Goal: Information Seeking & Learning: Find specific fact

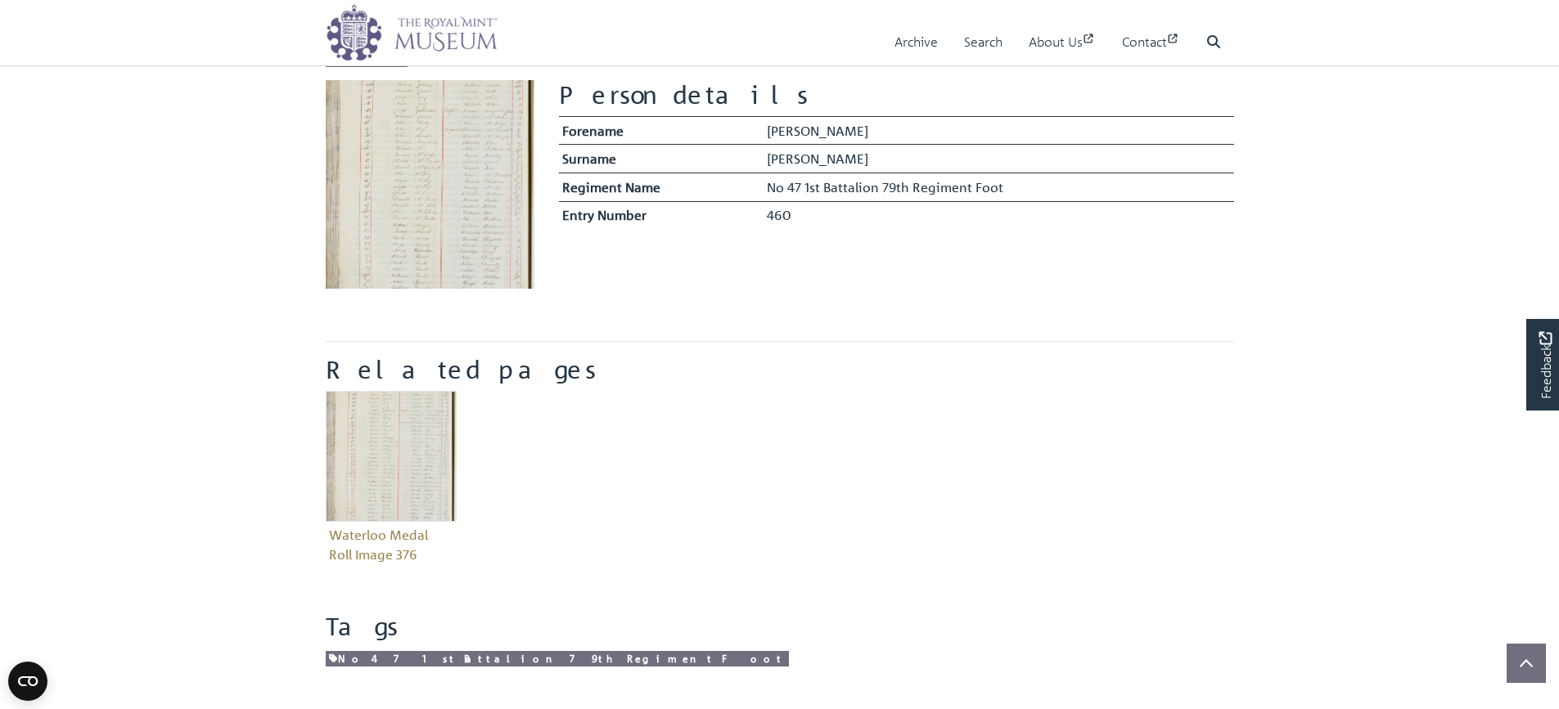
scroll to position [327, 0]
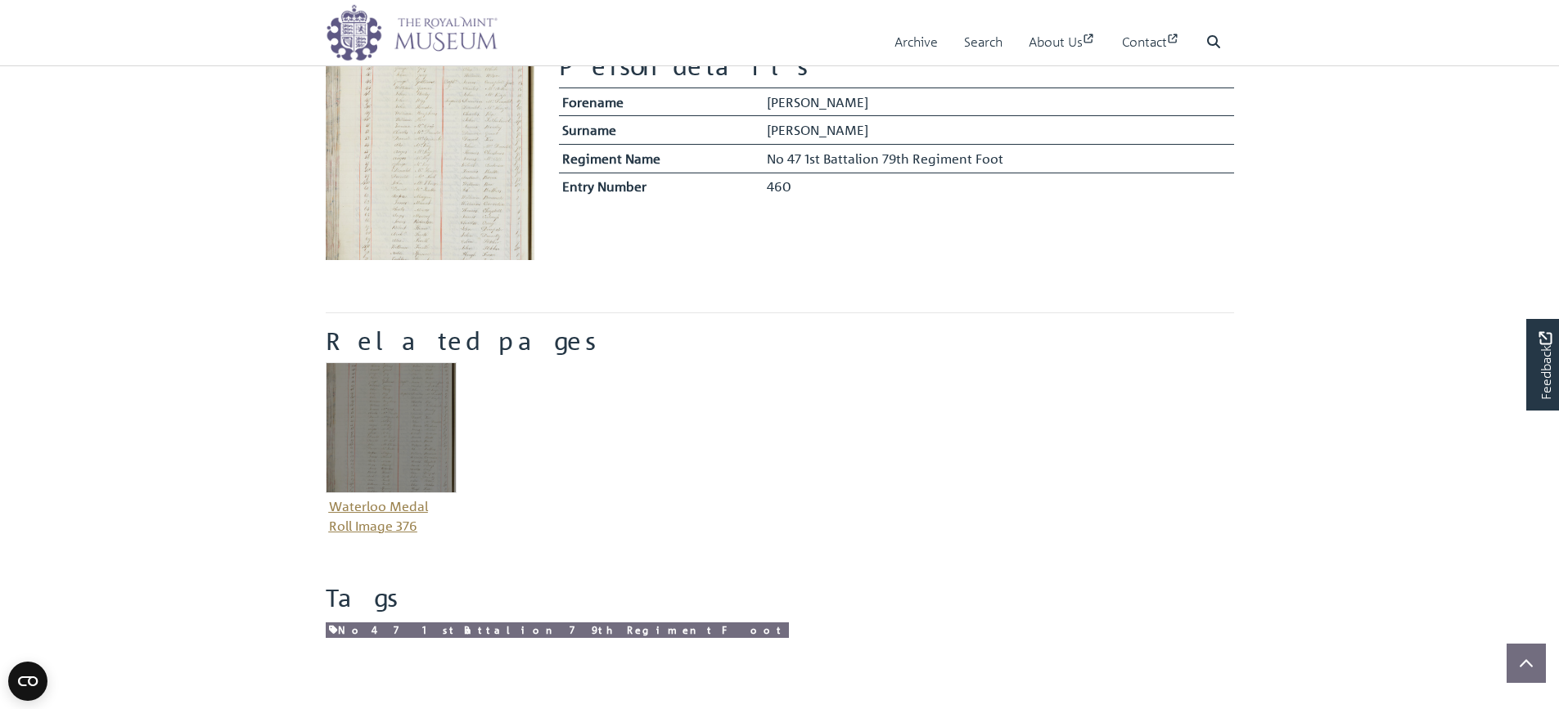
click at [411, 440] on img "Item related to this entity" at bounding box center [391, 427] width 131 height 131
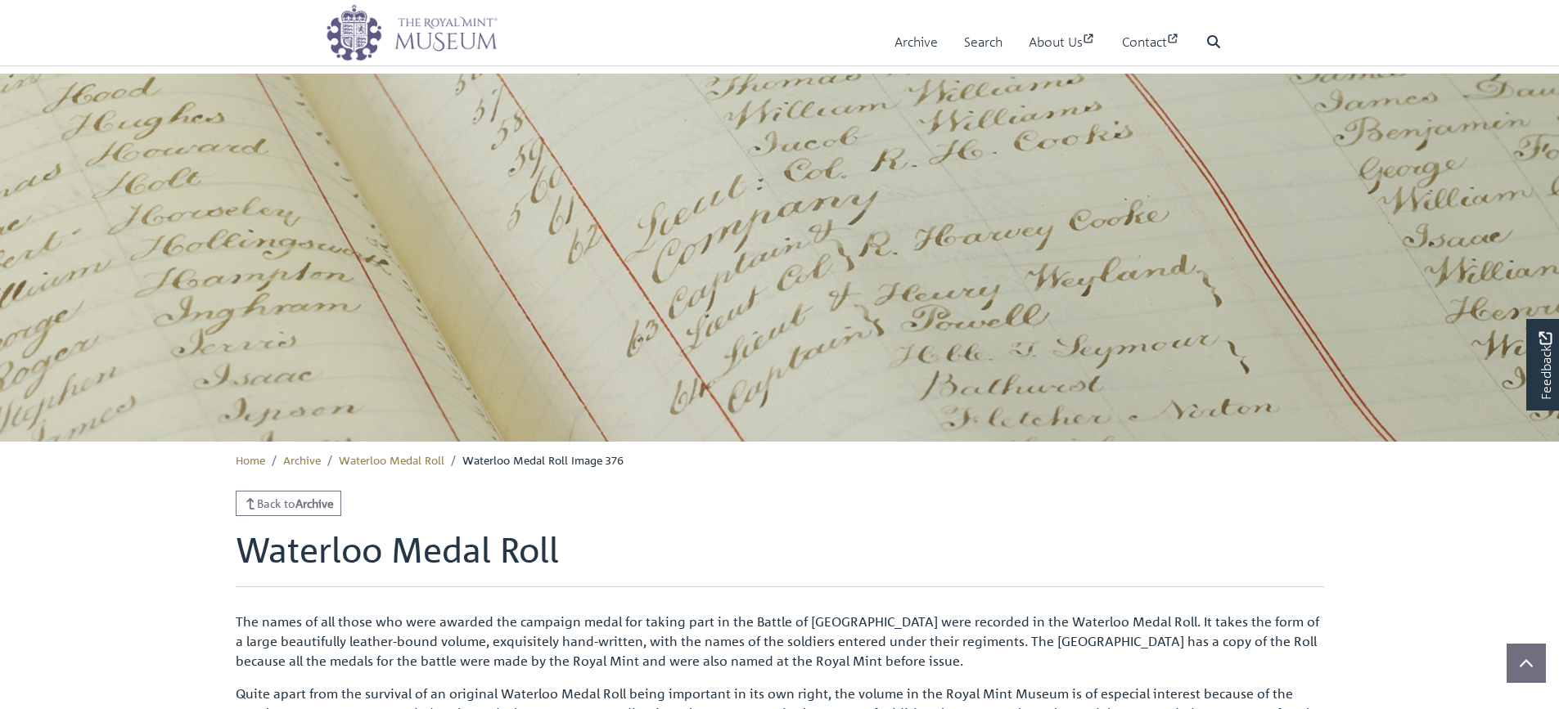
scroll to position [491, 0]
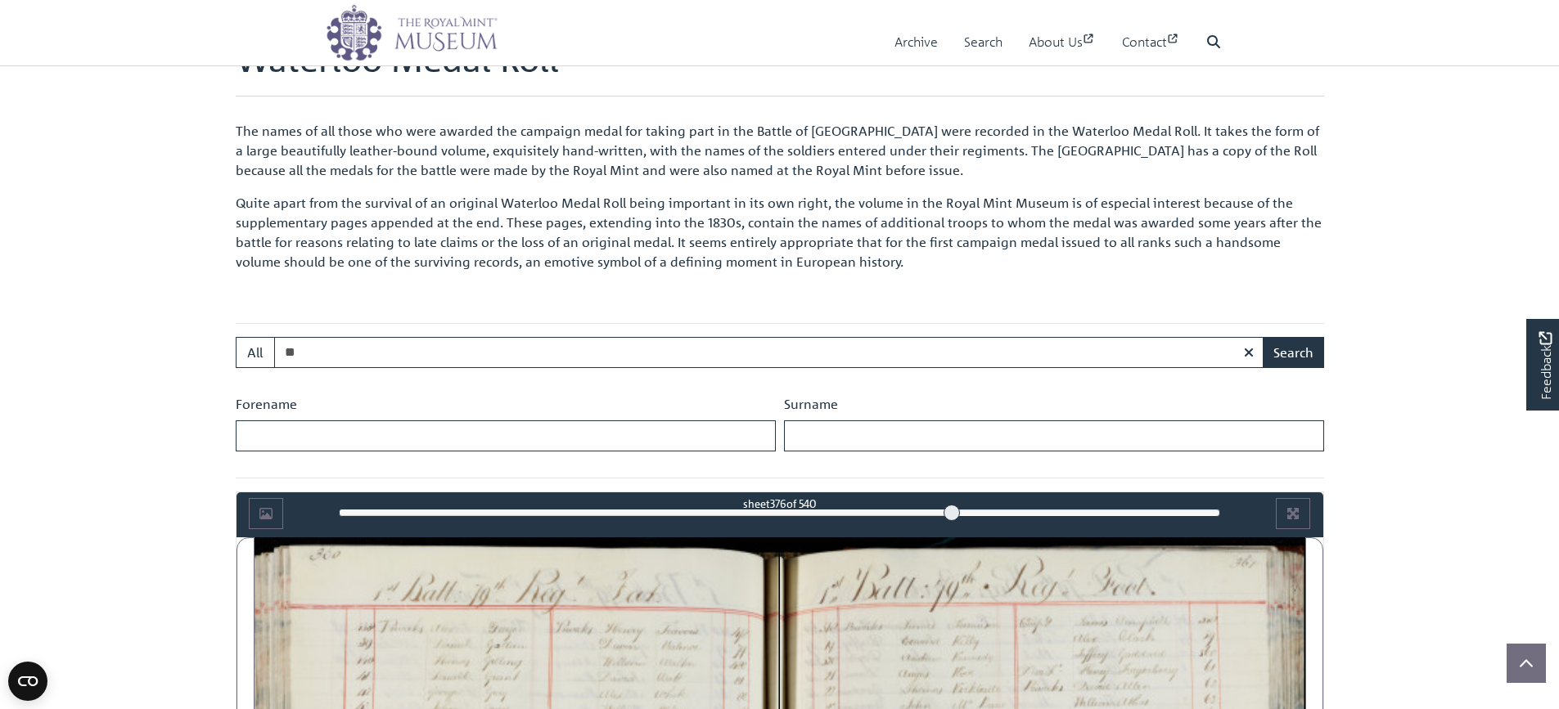
type input "*"
click at [295, 443] on input "Forename" at bounding box center [506, 436] width 540 height 31
type input "****"
click at [816, 426] on input "Surname" at bounding box center [1054, 436] width 540 height 31
type input "*********"
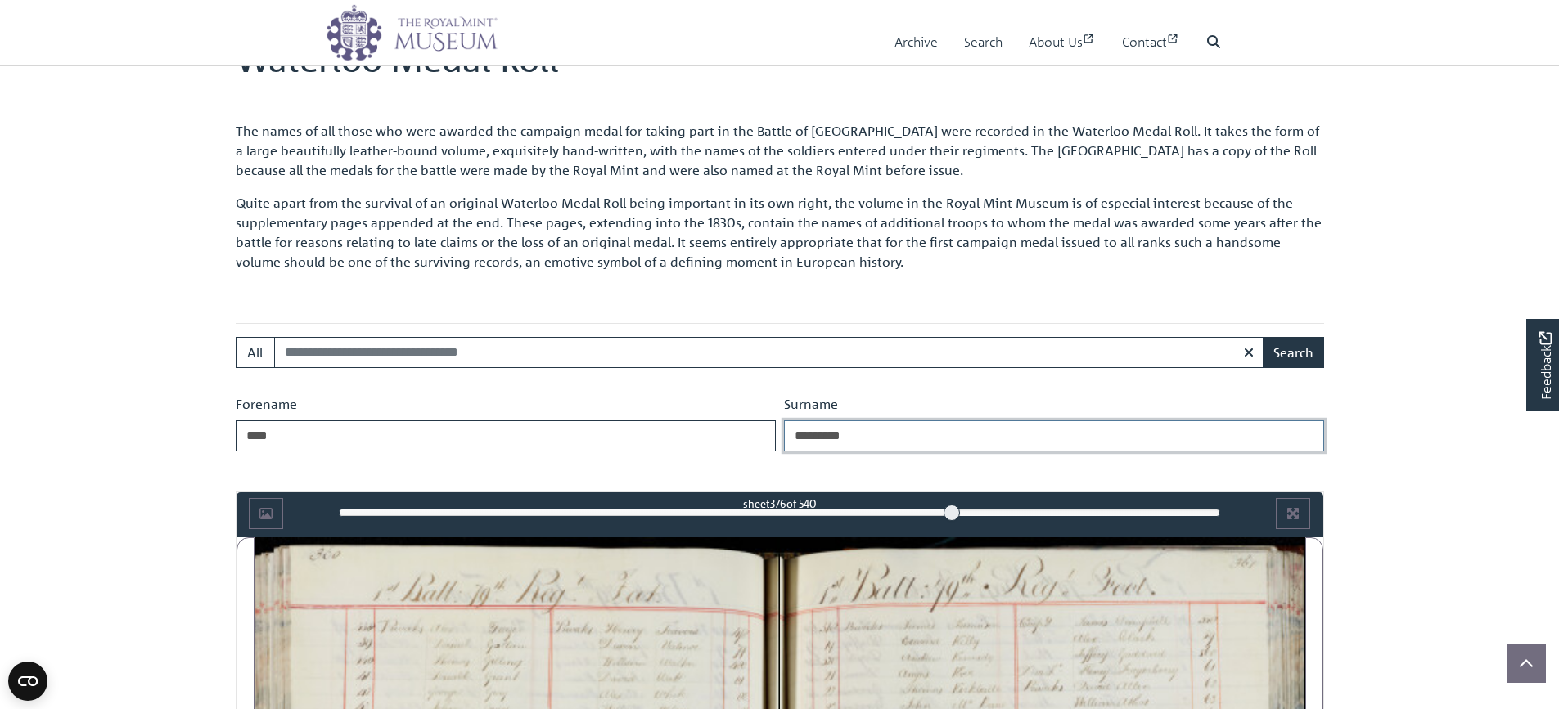
click at [1262, 337] on button "Search" at bounding box center [1292, 352] width 61 height 31
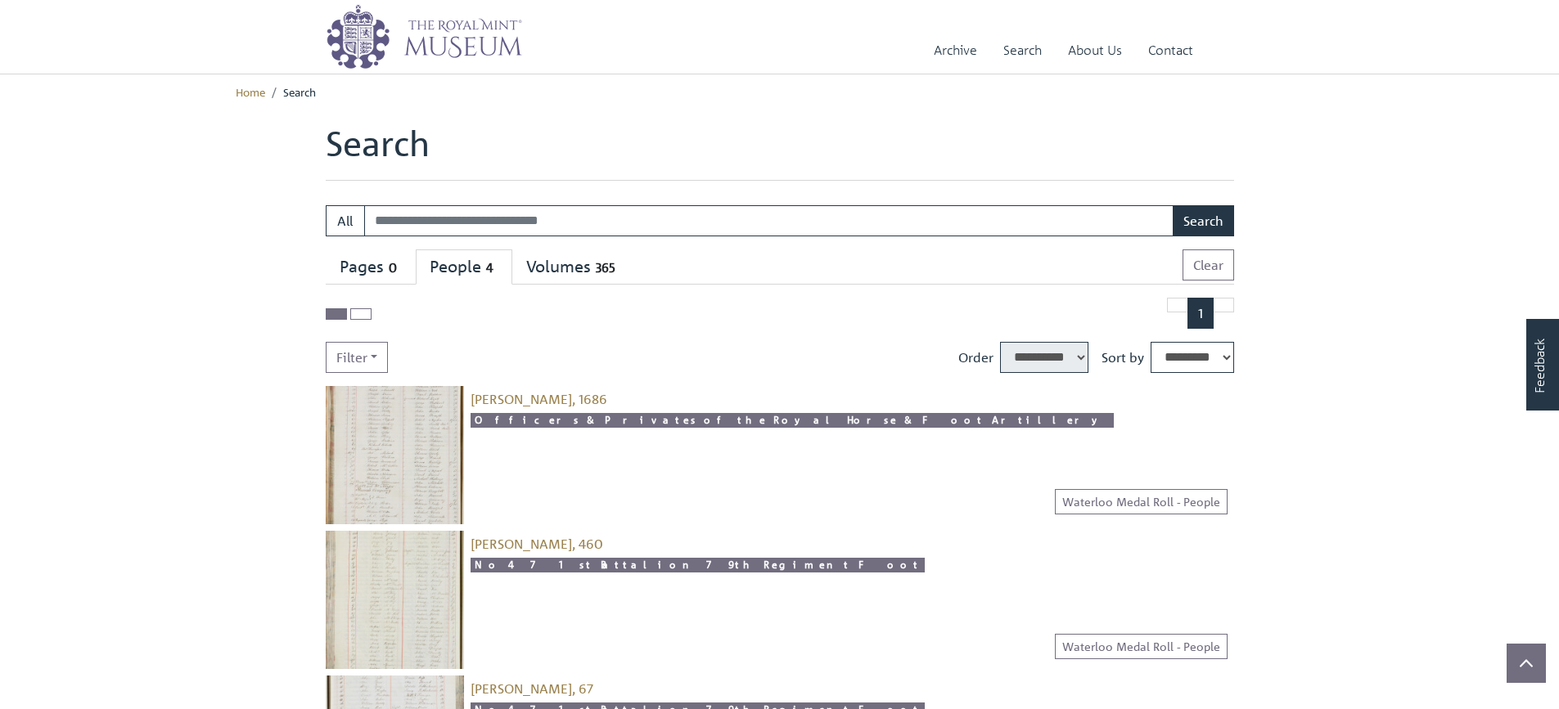
select select "****"
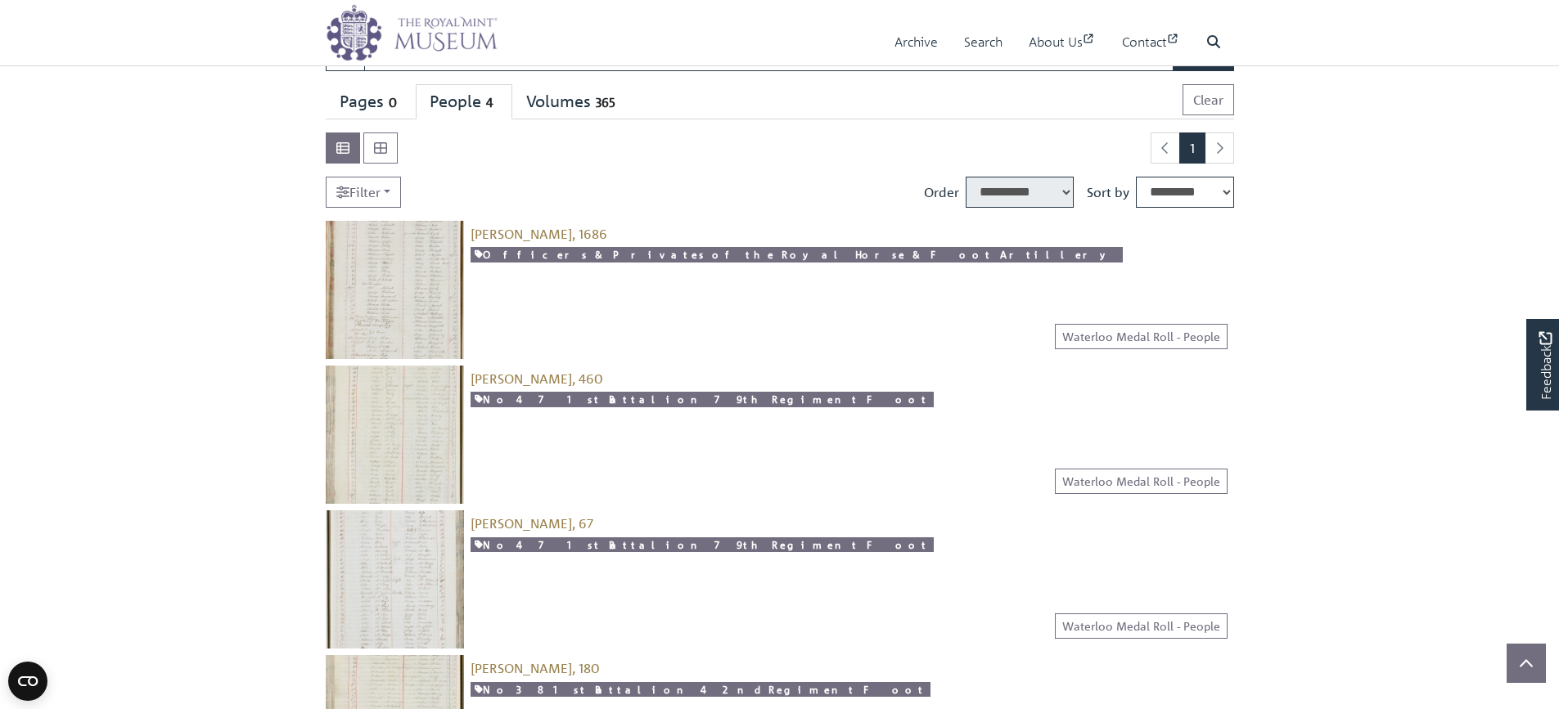
scroll to position [164, 0]
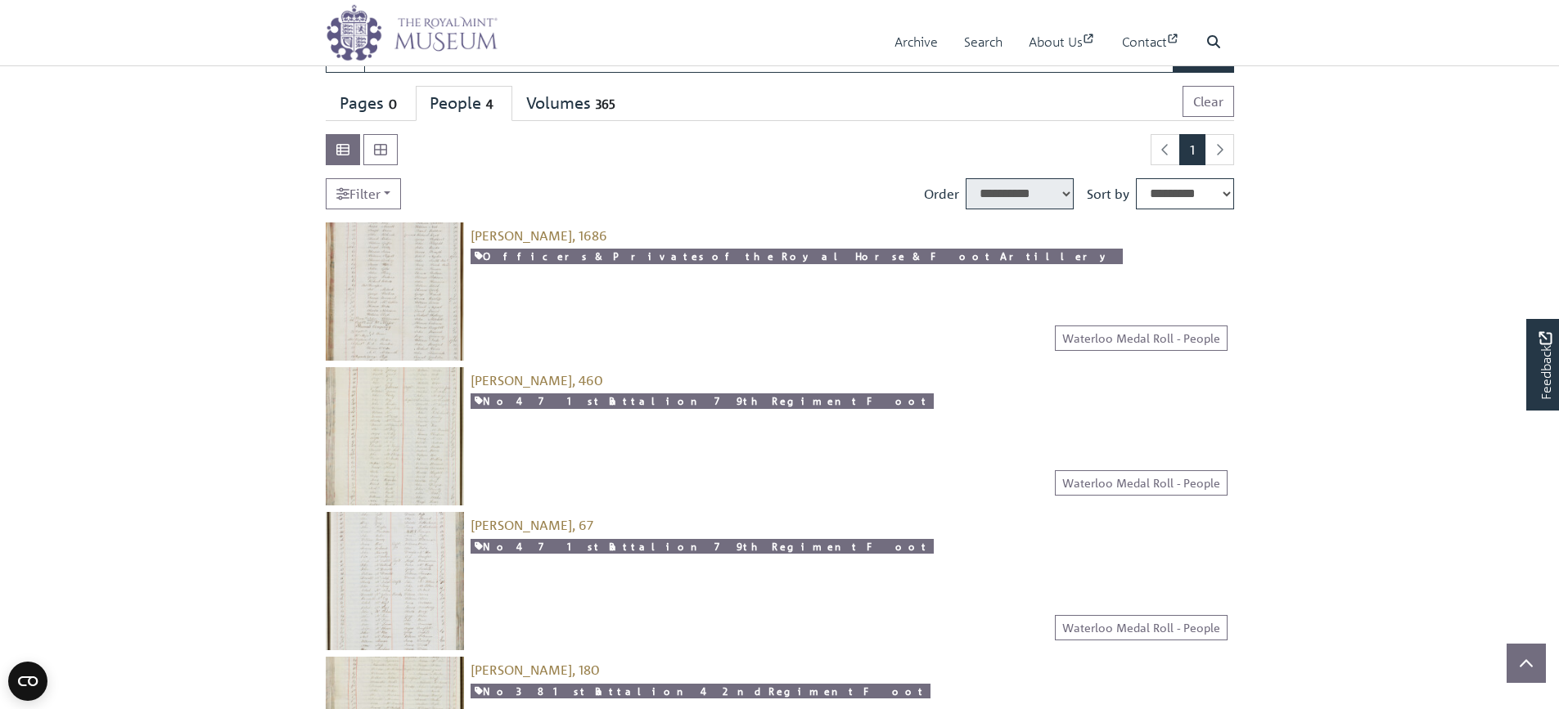
click at [421, 312] on img at bounding box center [395, 292] width 138 height 138
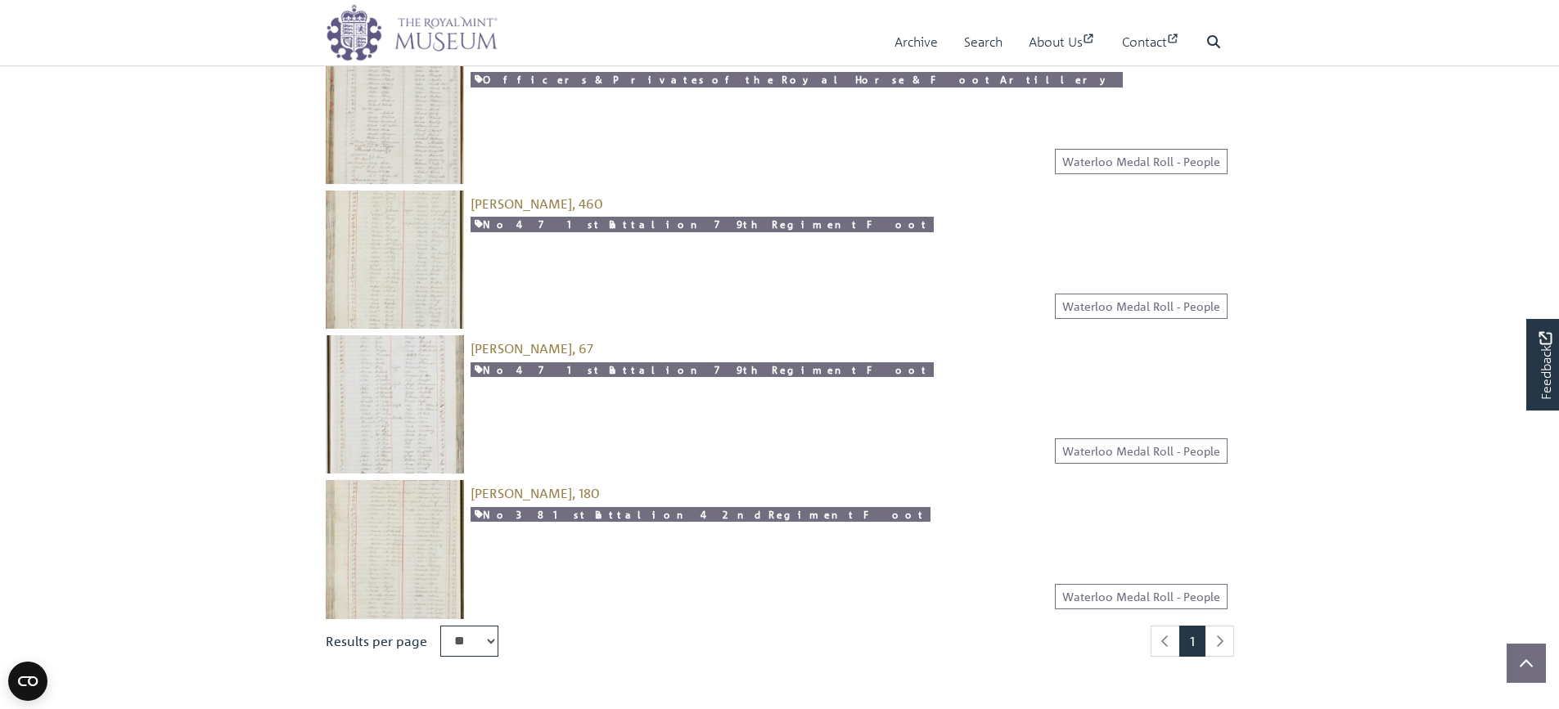
scroll to position [327, 0]
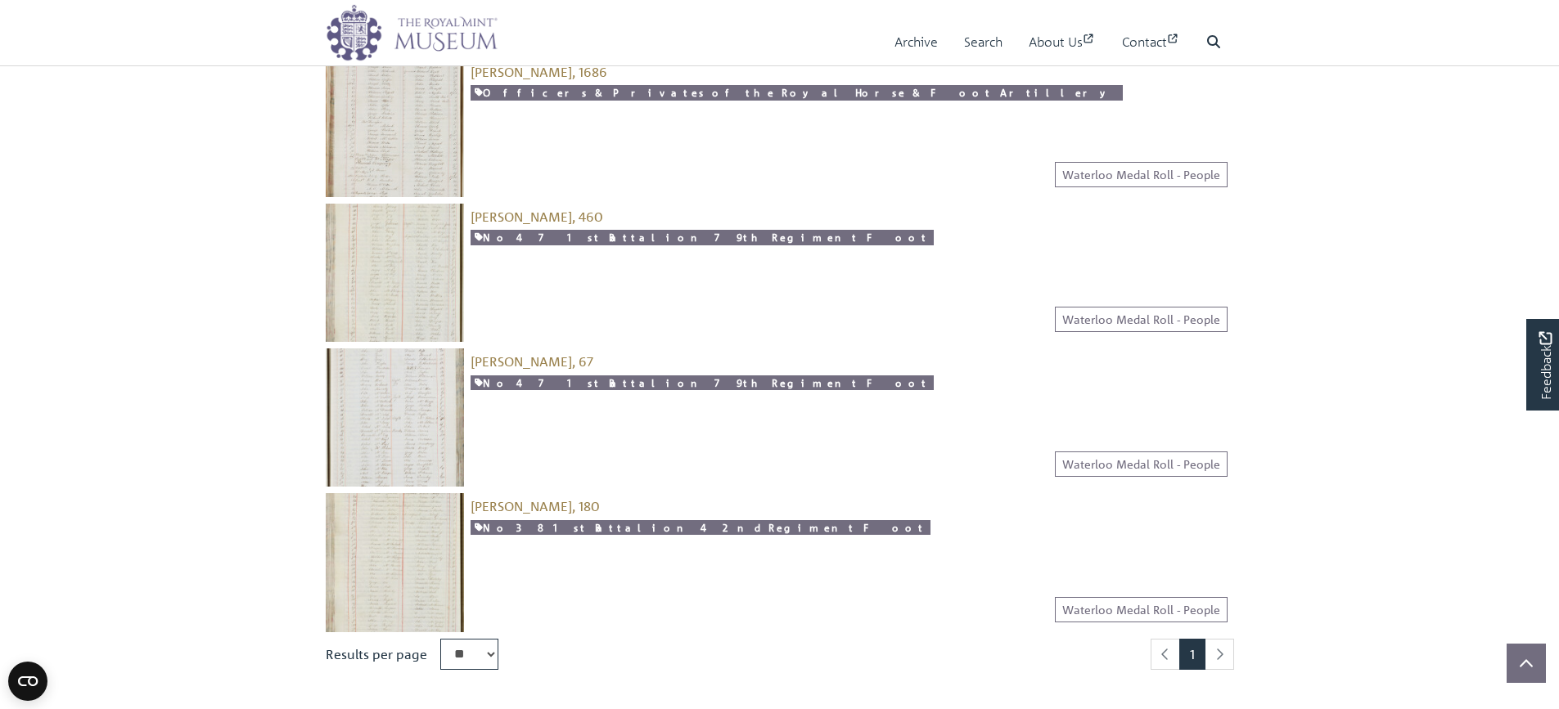
click at [393, 268] on img at bounding box center [395, 273] width 138 height 138
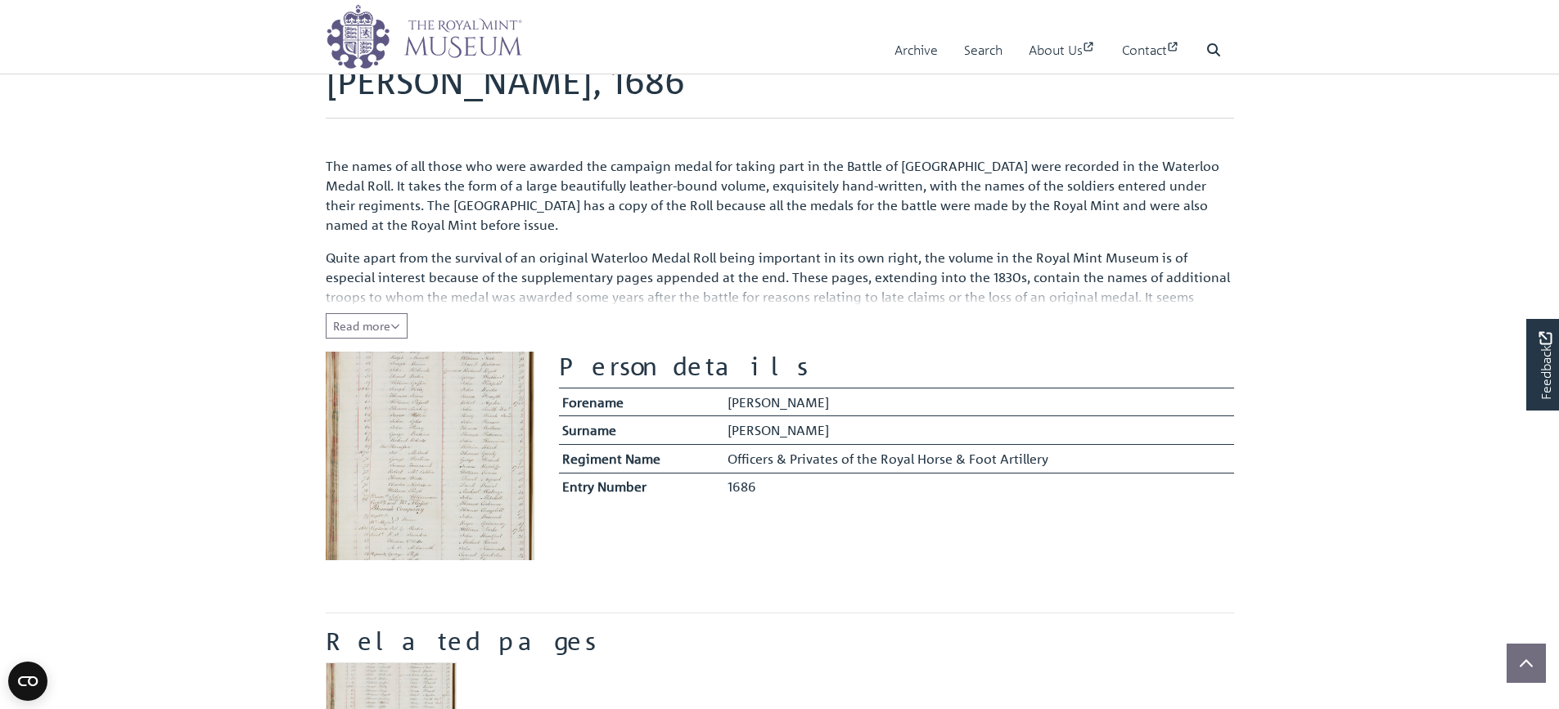
scroll to position [82, 0]
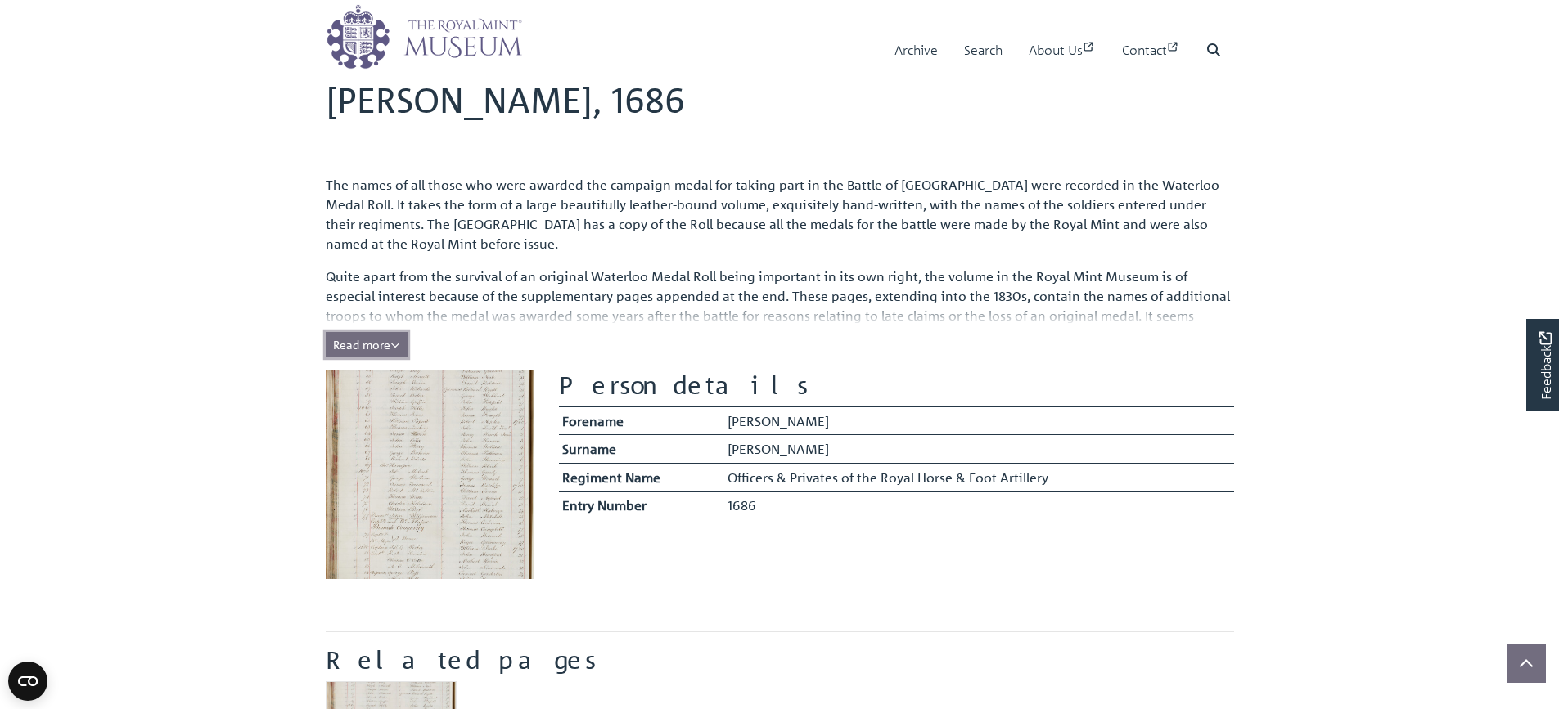
click at [388, 352] on button "Read more Collapse" at bounding box center [367, 344] width 82 height 25
